Goal: Task Accomplishment & Management: Manage account settings

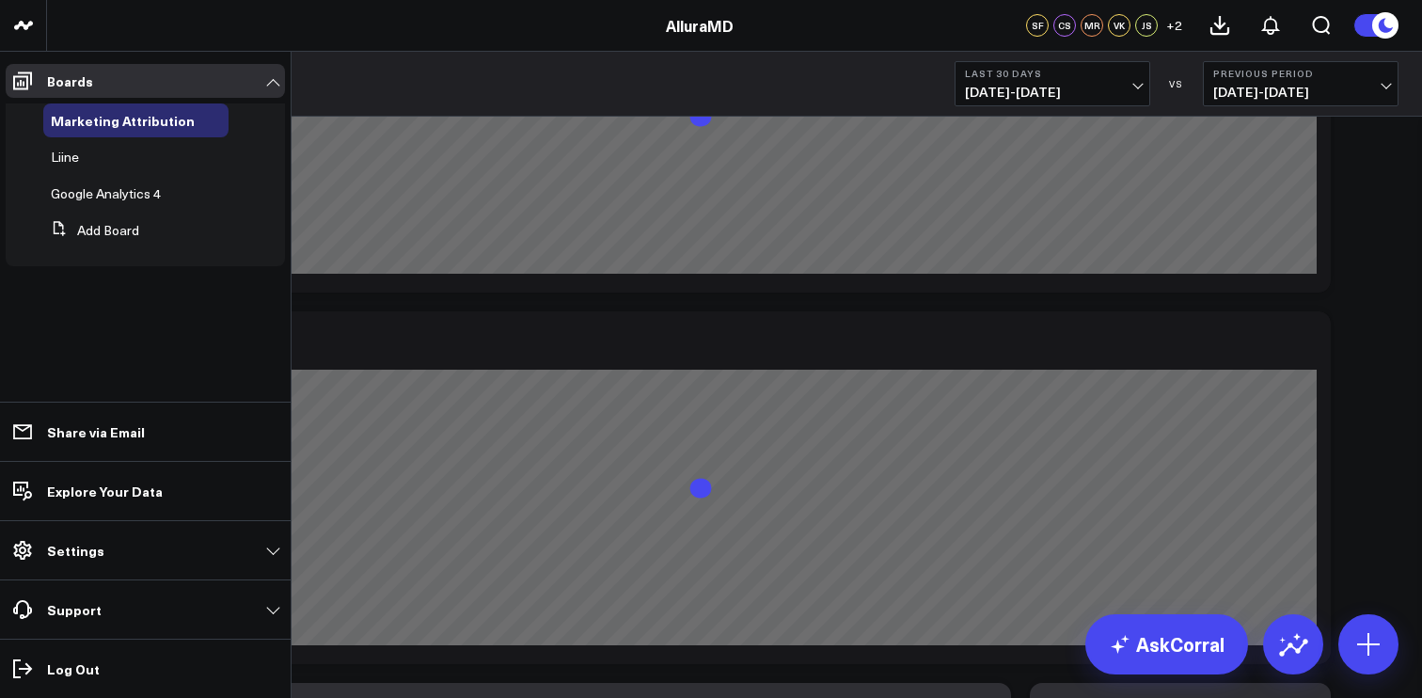
scroll to position [211, 0]
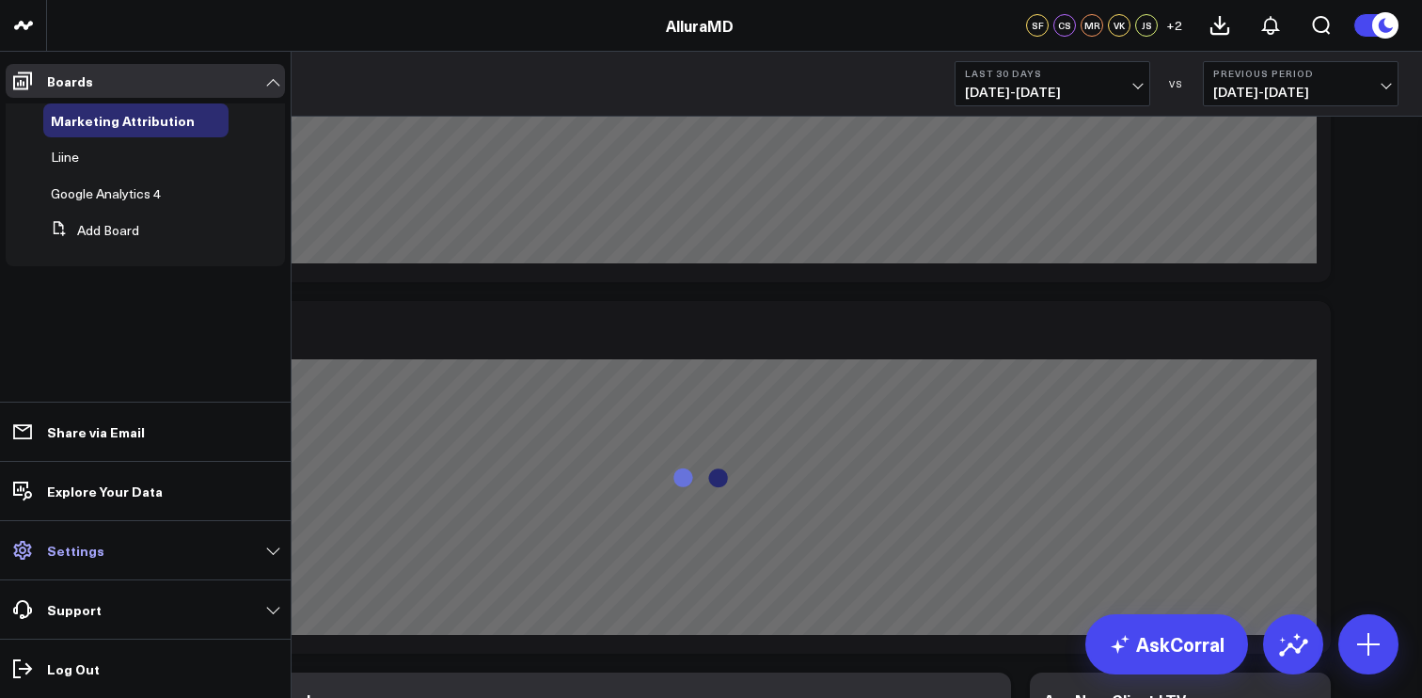
click at [256, 559] on link "Settings" at bounding box center [145, 550] width 279 height 34
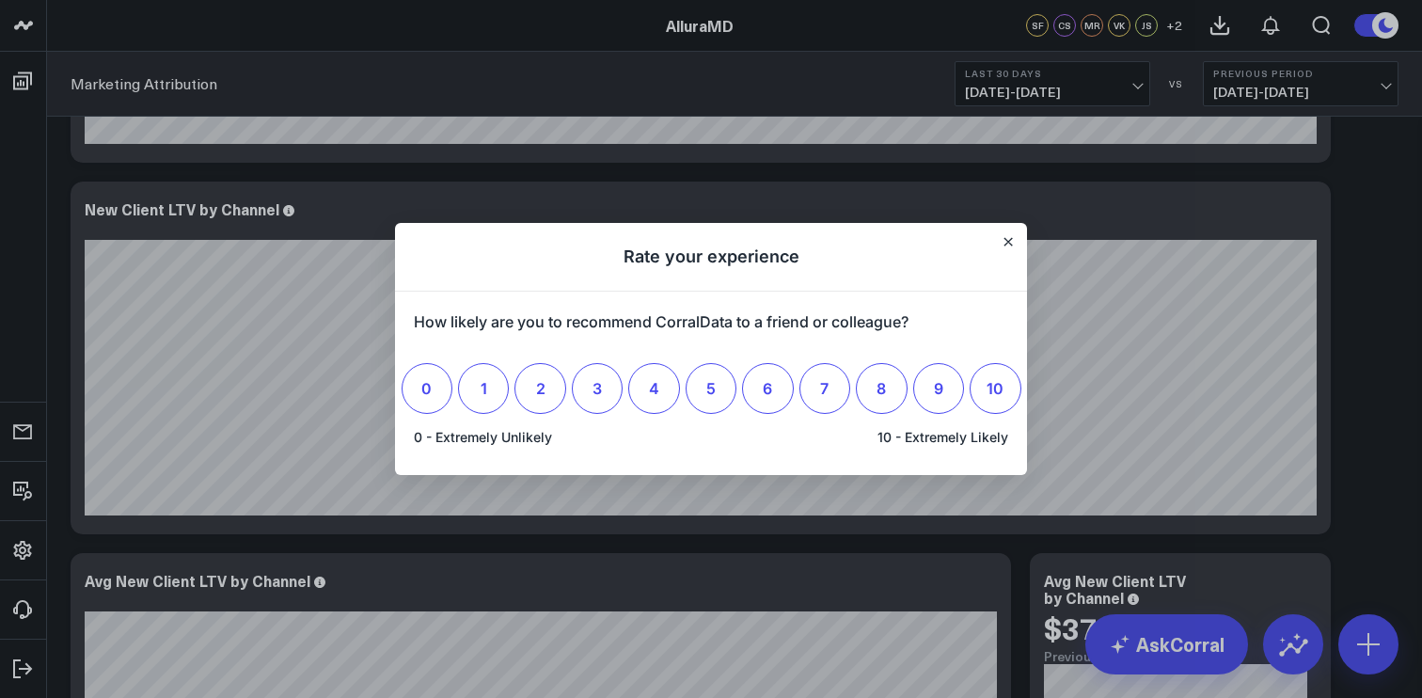
scroll to position [0, 0]
click at [1021, 242] on h1 "Rate your experience" at bounding box center [711, 257] width 632 height 69
click at [1010, 242] on icon "Close" at bounding box center [1008, 241] width 9 height 9
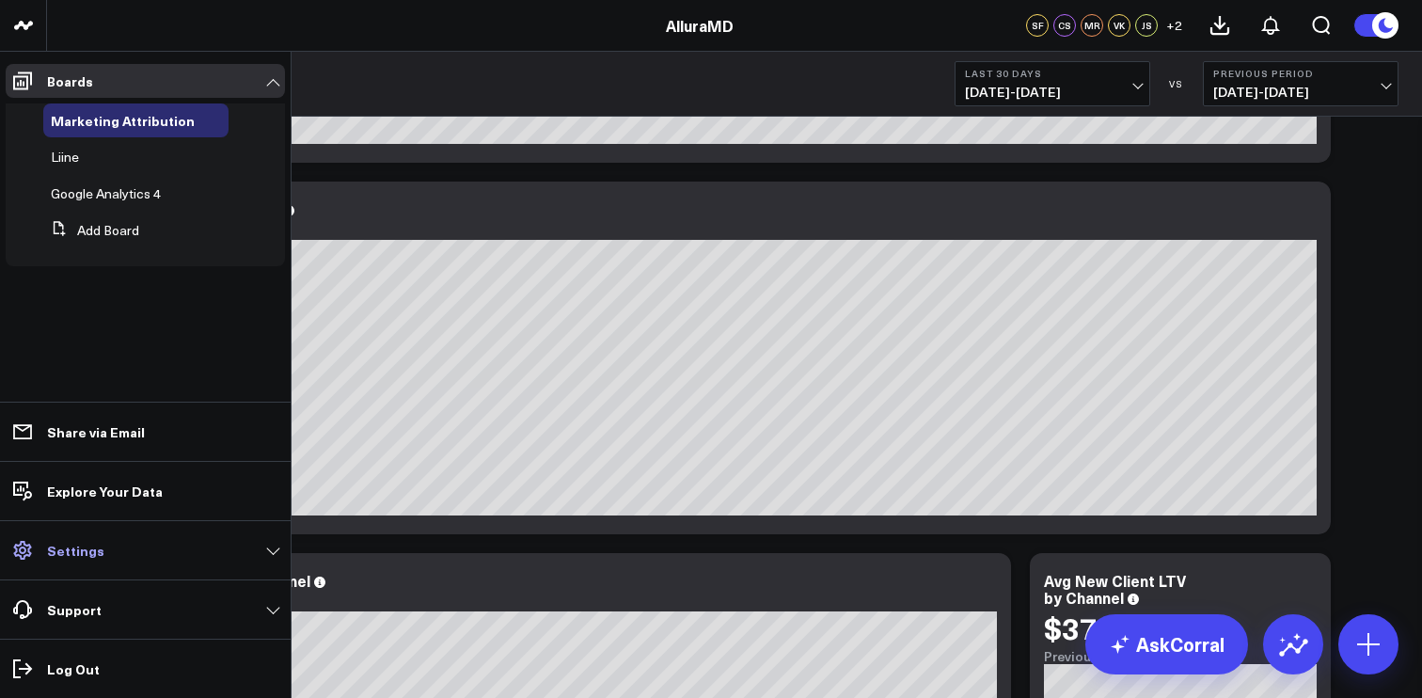
click at [81, 546] on p "Settings" at bounding box center [75, 550] width 57 height 15
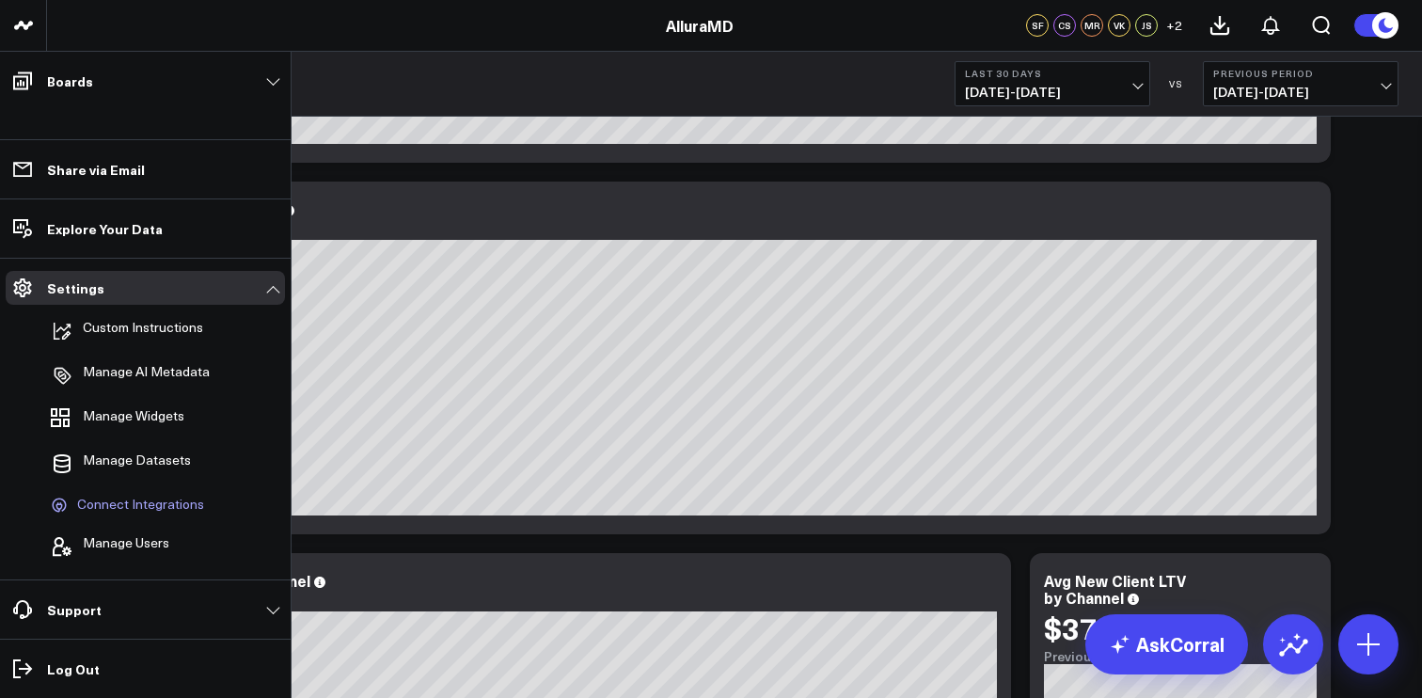
click at [169, 500] on span "Connect Integrations" at bounding box center [140, 505] width 127 height 17
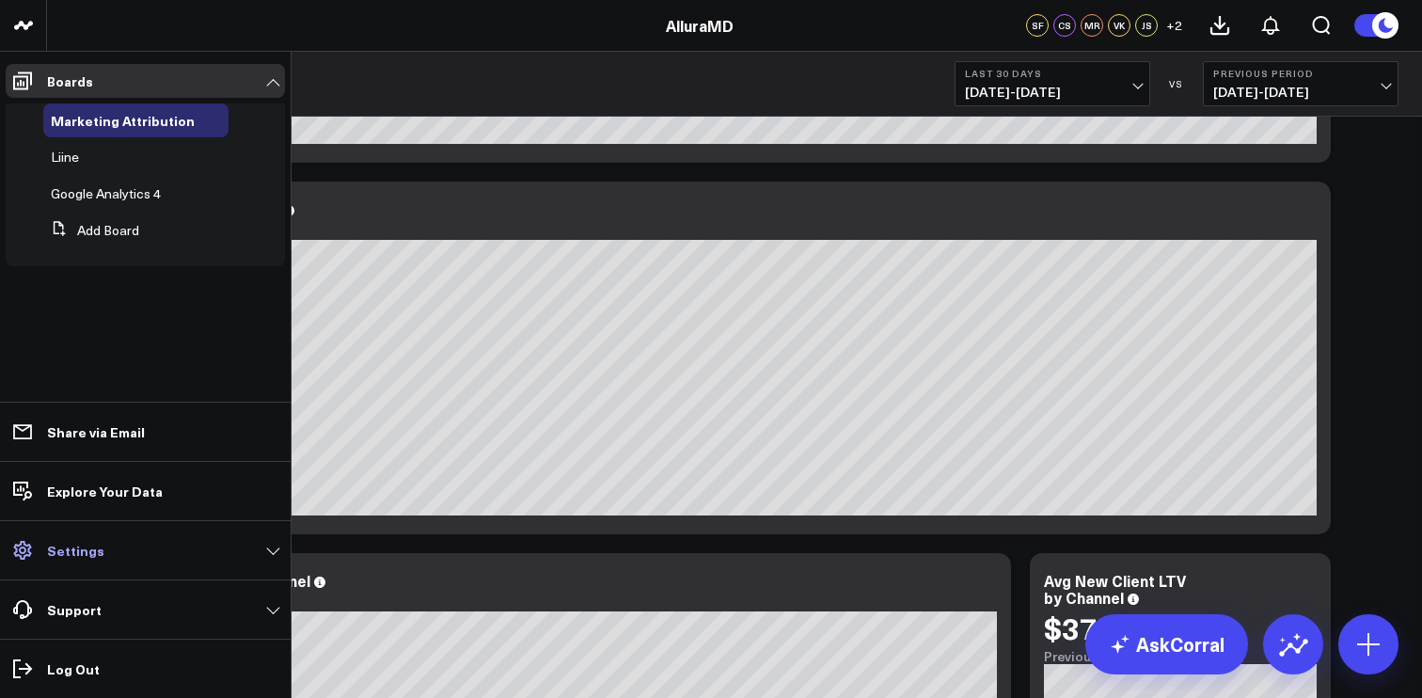
click at [167, 559] on link "Settings" at bounding box center [145, 550] width 279 height 34
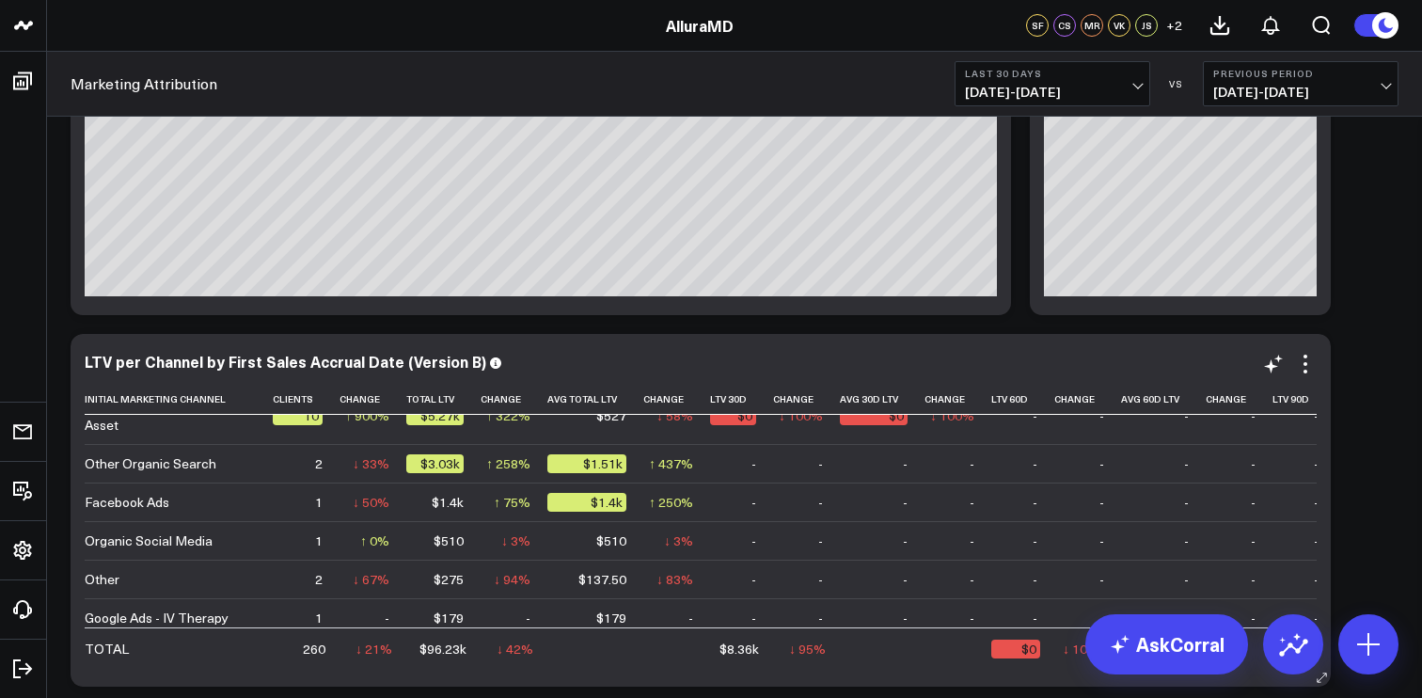
scroll to position [923, 0]
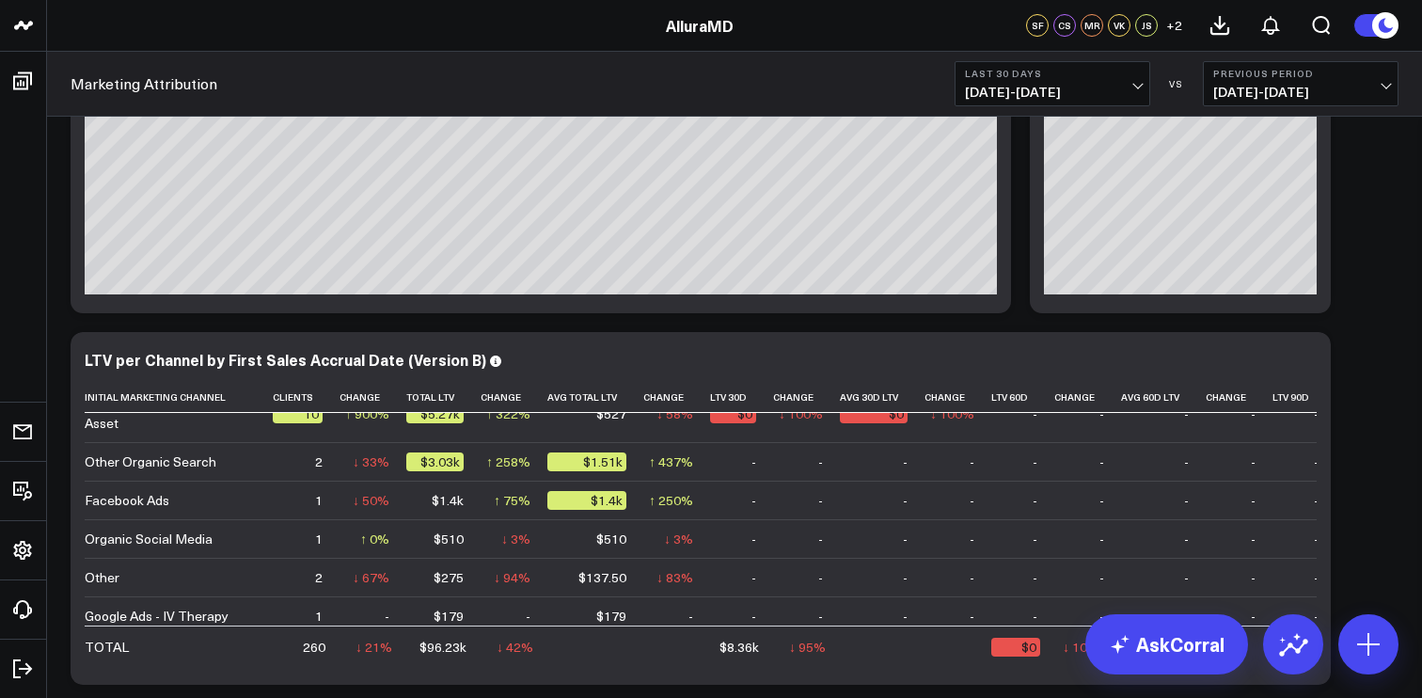
click at [1037, 85] on span "[DATE] - [DATE]" at bounding box center [1052, 92] width 175 height 15
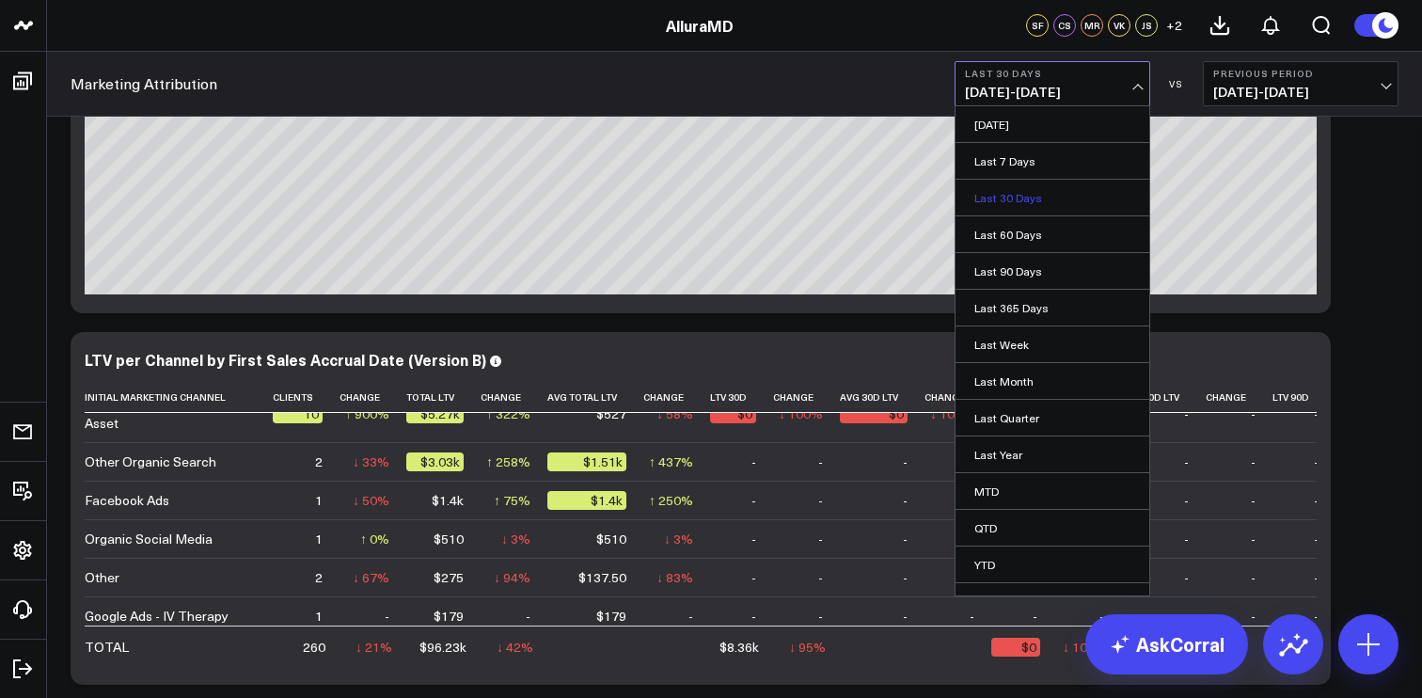
click at [1026, 194] on link "Last 30 Days" at bounding box center [1053, 198] width 194 height 36
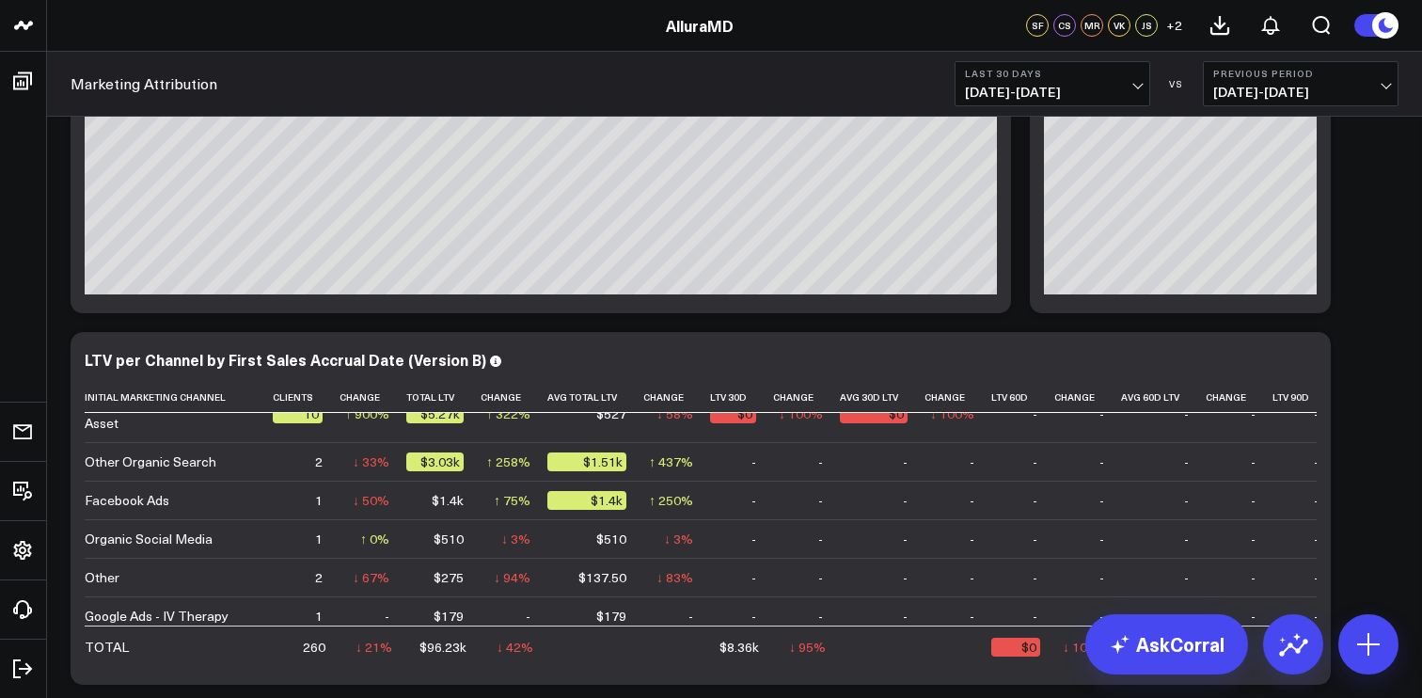
click at [1028, 86] on span "[DATE] - [DATE]" at bounding box center [1052, 92] width 175 height 15
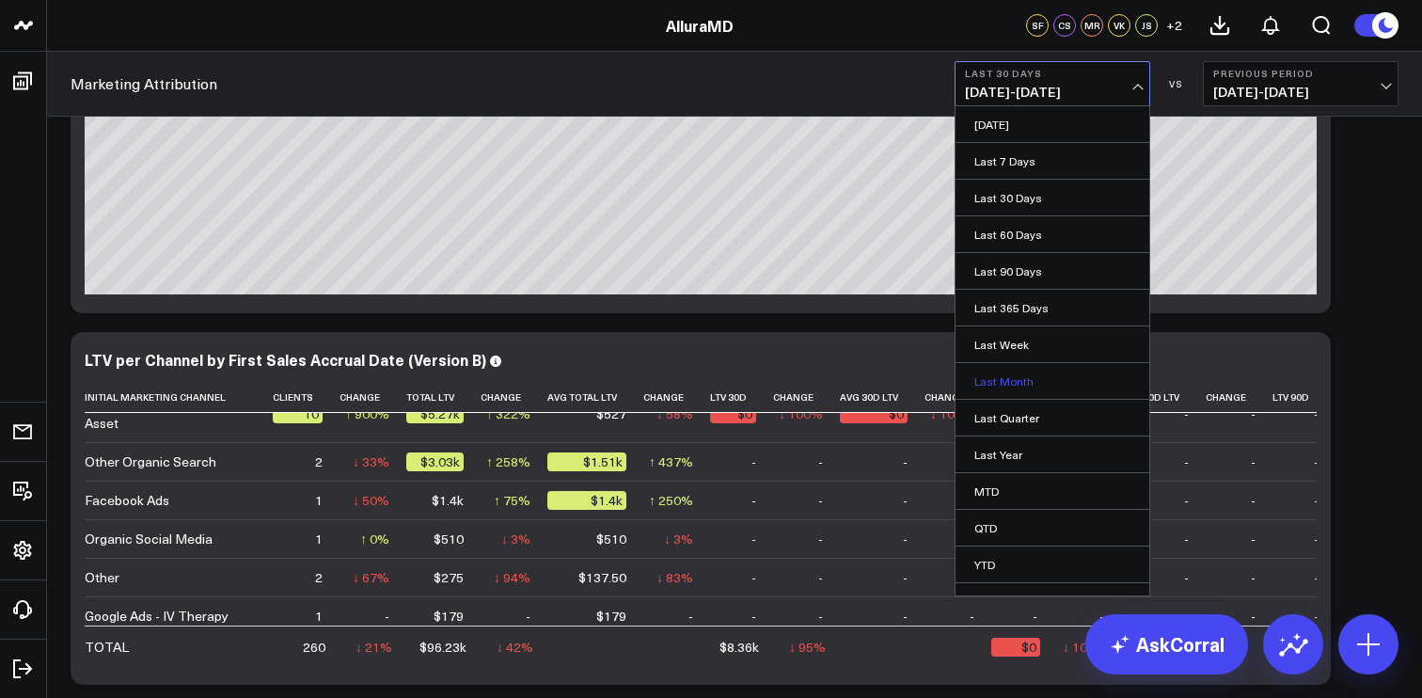
click at [1022, 372] on link "Last Month" at bounding box center [1053, 381] width 194 height 36
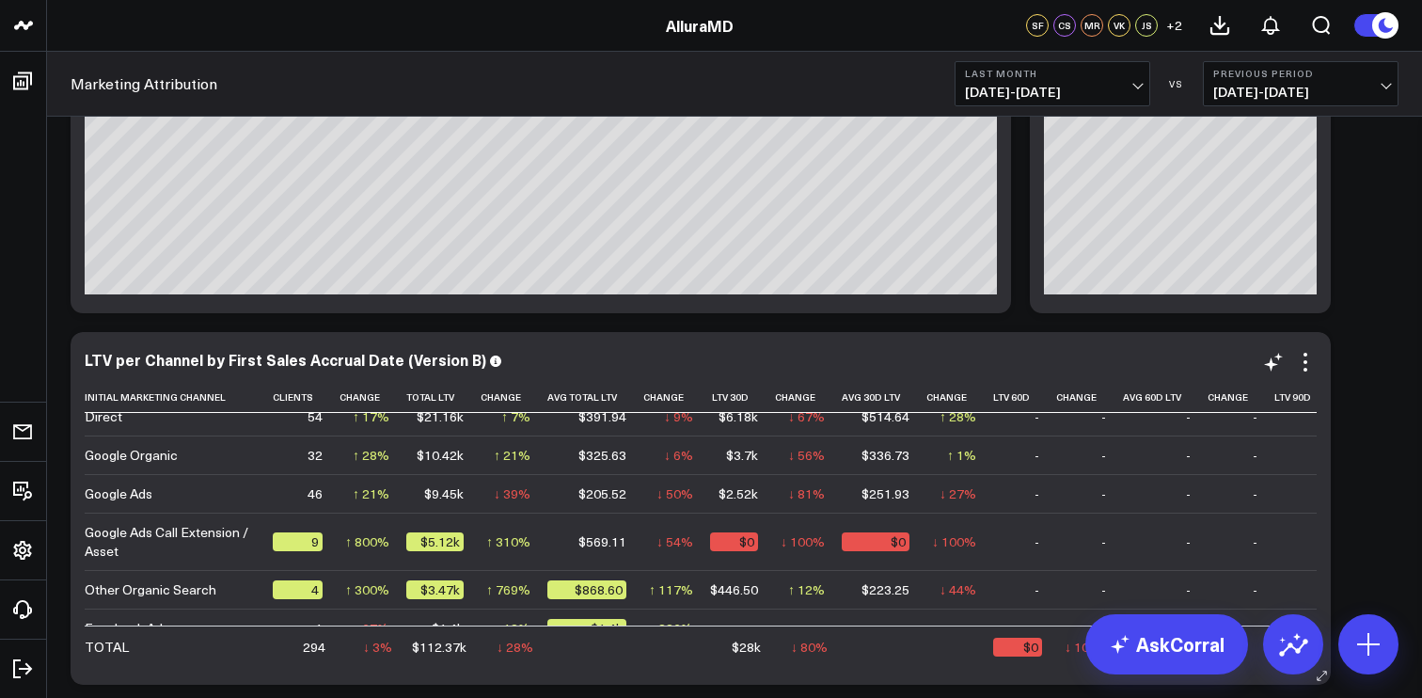
scroll to position [69, 0]
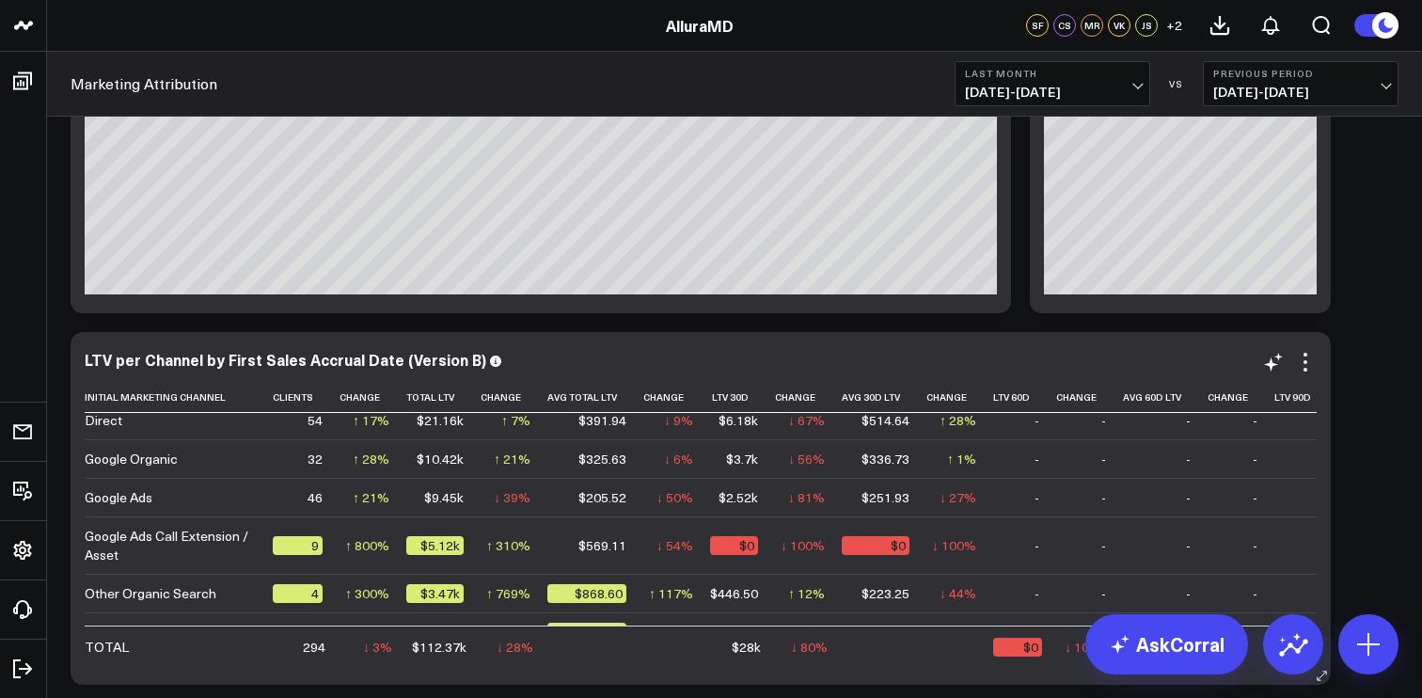
click at [133, 488] on div "Google Ads" at bounding box center [119, 497] width 68 height 19
click at [183, 479] on td "Google Ads" at bounding box center [179, 497] width 188 height 39
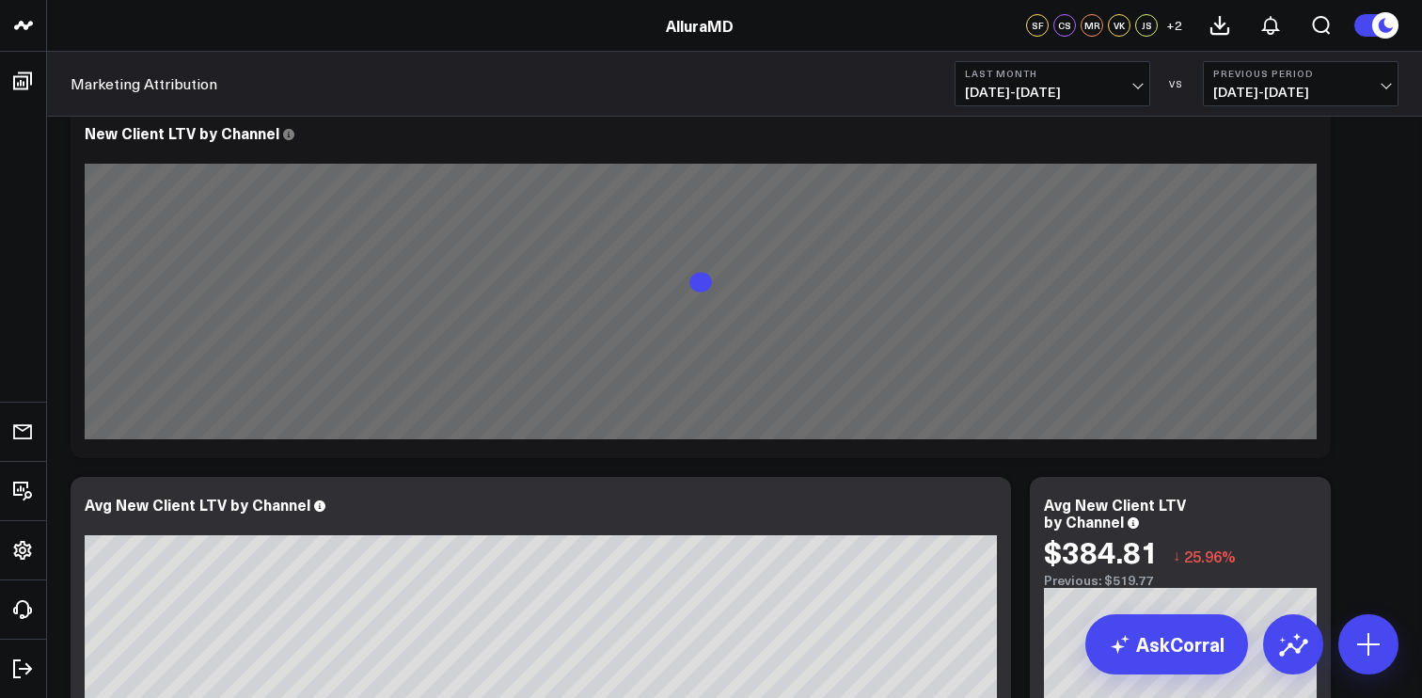
scroll to position [395, 0]
